Goal: Task Accomplishment & Management: Use online tool/utility

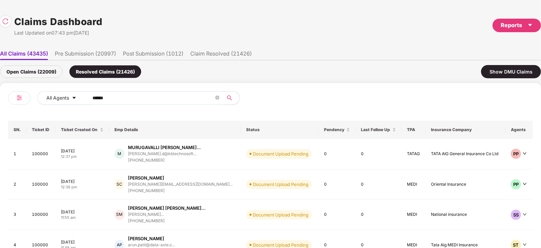
scroll to position [0, 0]
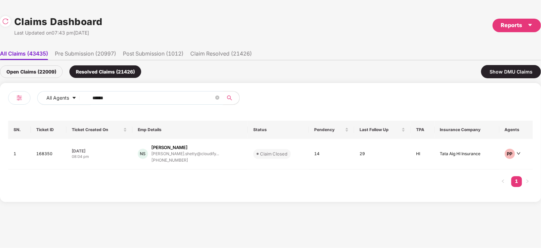
click at [132, 93] on input "******" at bounding box center [153, 98] width 122 height 10
paste input "text"
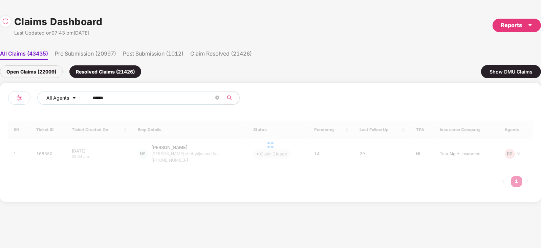
type input "******"
click at [36, 74] on div "Open Claims (22009)" at bounding box center [31, 71] width 63 height 13
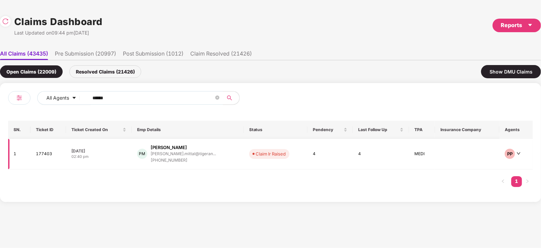
click at [184, 148] on div "[PERSON_NAME]" at bounding box center [169, 147] width 36 height 6
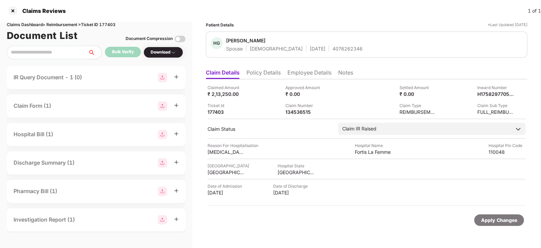
click at [75, 78] on div "IR Query Document - 1 (0)" at bounding box center [48, 77] width 68 height 8
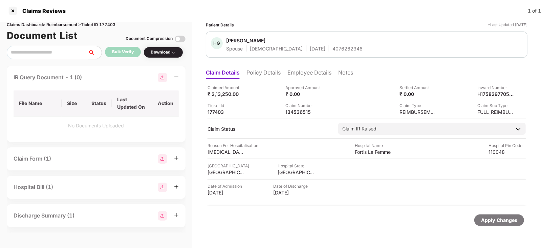
click at [75, 78] on div "IR Query Document - 1 (0)" at bounding box center [48, 77] width 68 height 8
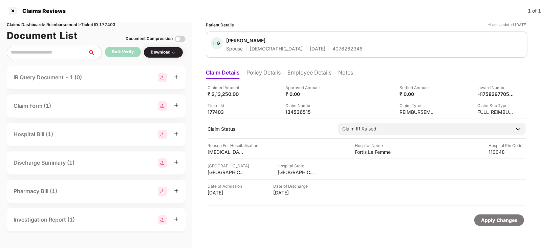
click at [65, 103] on div "Claim Form (1)" at bounding box center [96, 105] width 165 height 9
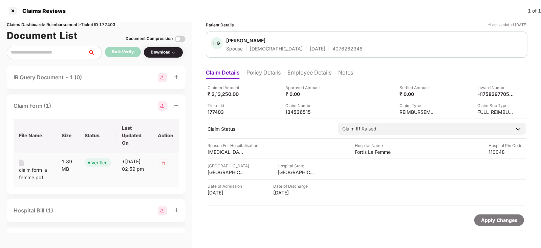
click at [29, 170] on div "claim form la femme.pdf" at bounding box center [35, 173] width 32 height 15
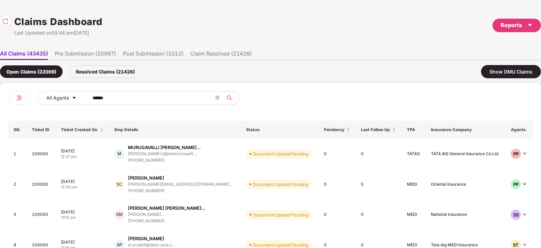
scroll to position [0, 0]
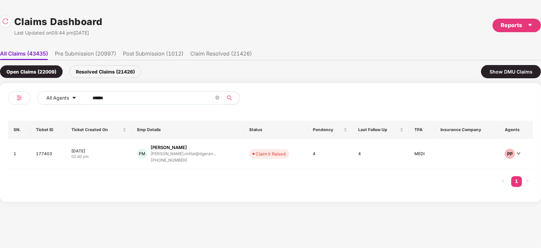
click at [142, 99] on input "******" at bounding box center [153, 98] width 122 height 10
paste input "text"
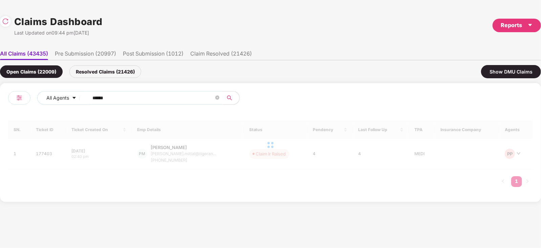
type input "******"
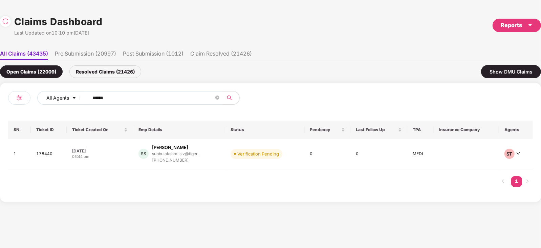
click at [217, 162] on div "[PERSON_NAME] [PERSON_NAME].siv@tiger... [PHONE_NUMBER]" at bounding box center [178, 153] width 81 height 19
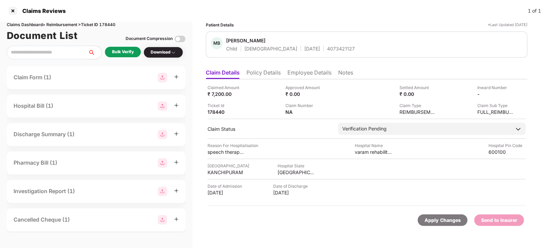
drag, startPoint x: 122, startPoint y: 46, endPoint x: 126, endPoint y: 57, distance: 11.1
click at [126, 57] on div "Bulk Verify" at bounding box center [123, 52] width 36 height 10
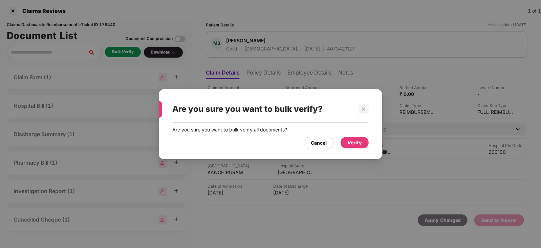
click at [126, 57] on div "Are you sure you want to bulk verify? Are you sure you want to bulk verify all …" at bounding box center [270, 124] width 541 height 248
drag, startPoint x: 355, startPoint y: 135, endPoint x: 358, endPoint y: 142, distance: 7.4
click at [358, 142] on div "Cancel Verify" at bounding box center [270, 141] width 196 height 16
click at [358, 142] on div "Verify" at bounding box center [354, 141] width 15 height 7
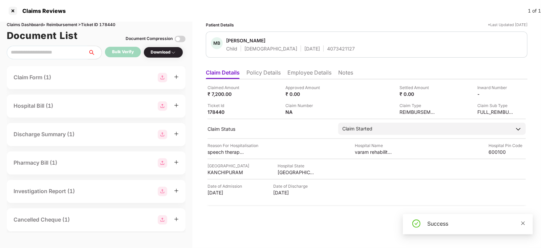
click at [523, 224] on icon "close" at bounding box center [523, 223] width 5 height 5
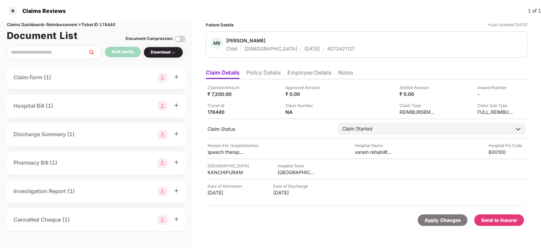
click at [520, 221] on div "Send to Insurer" at bounding box center [499, 220] width 50 height 12
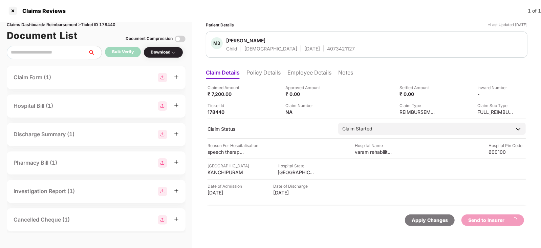
click at [299, 72] on li "Employee Details" at bounding box center [309, 74] width 44 height 10
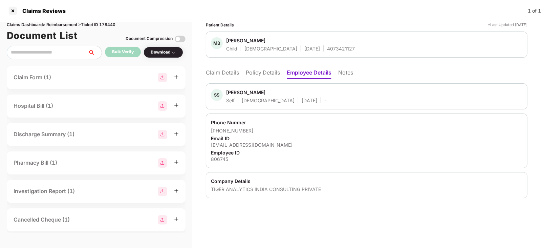
click at [243, 93] on div "[PERSON_NAME]" at bounding box center [245, 92] width 39 height 6
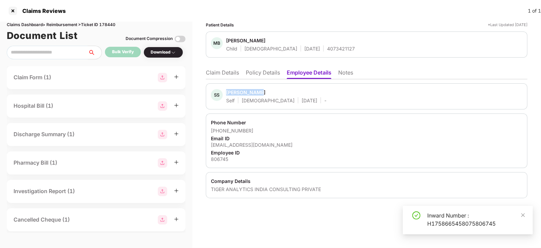
copy div "Subbulakshmi"
click at [225, 76] on li "Claim Details" at bounding box center [222, 74] width 33 height 10
